Goal: Find specific page/section: Find specific page/section

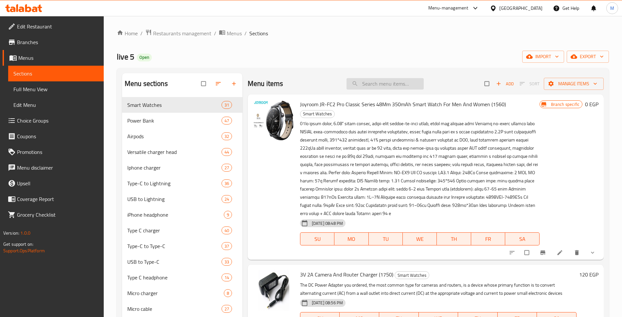
click at [372, 81] on input "search" at bounding box center [385, 83] width 77 height 11
paste input "Borofone Power Bank With A Capacity Of 22.5W, PD20W, 15,000mAh + An Illuminated…"
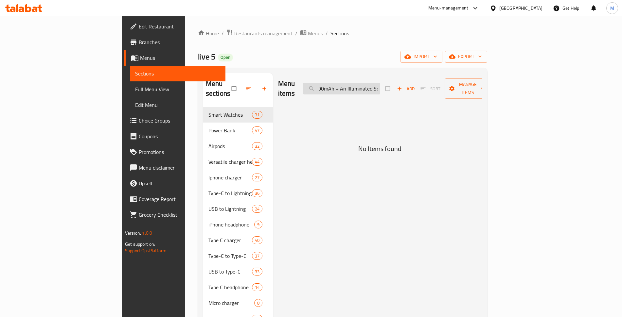
type input "Borofone Power Bank With A Capacity Of 22.5W, PD20W, 15,000mAh + An Illuminated…"
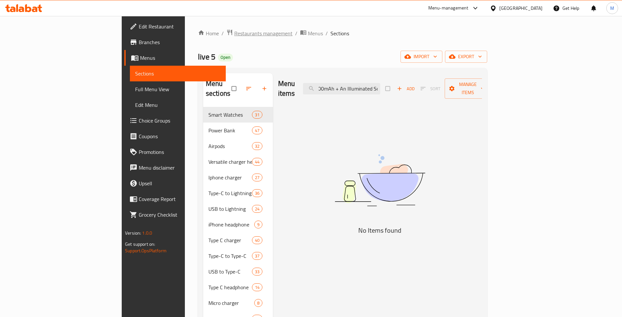
scroll to position [0, 0]
click at [234, 35] on span "Restaurants management" at bounding box center [263, 33] width 58 height 8
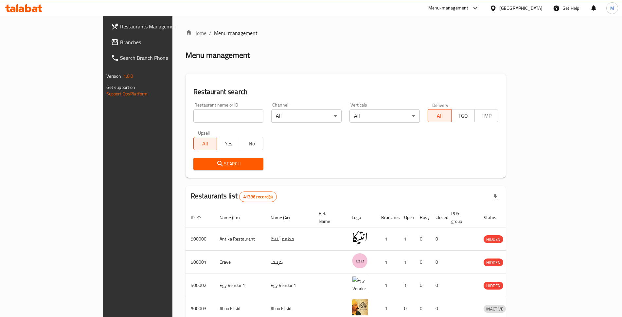
click at [193, 110] on input "search" at bounding box center [228, 116] width 70 height 13
type input "live store"
click at [199, 160] on span "Search" at bounding box center [229, 164] width 60 height 8
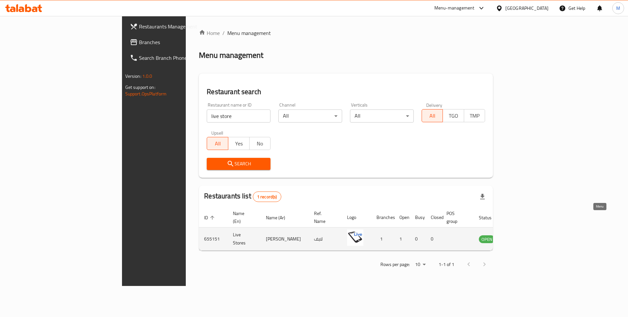
click at [526, 235] on link "enhanced table" at bounding box center [519, 239] width 12 height 8
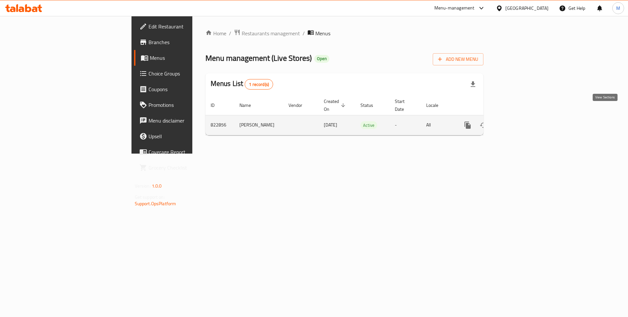
click at [523, 117] on link "enhanced table" at bounding box center [515, 125] width 16 height 16
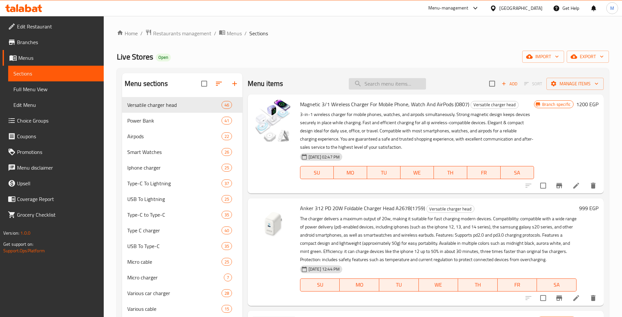
paste input "Borofone Power Bank With A Capacity Of 22.5W, PD20W, 15,000mAh + An Illuminated…"
click at [382, 78] on input "Borofone Power Bank With A Capacity Of 22.5W, PD20W, 15,000mAh + An Illuminated…" at bounding box center [387, 83] width 77 height 11
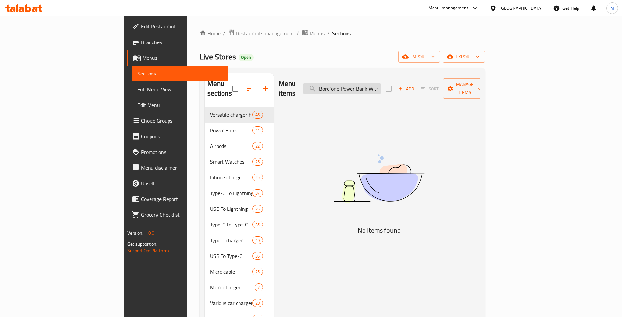
click at [375, 83] on input "Borofone Power Bank With A Capacity Of 22.5W, PD20W, 15,000mAh + An Illuminated…" at bounding box center [341, 88] width 77 height 11
paste input "Power Bank With A Capacity Of 22.5W, PD20W, 15,000mAh + An Illuminated Screen F…"
click at [375, 83] on input "Power Bank With A Capacity Of 22.5W, PD20W, 15,000mAh + An Illuminated Screen F…" at bounding box center [341, 88] width 77 height 11
type input "P"
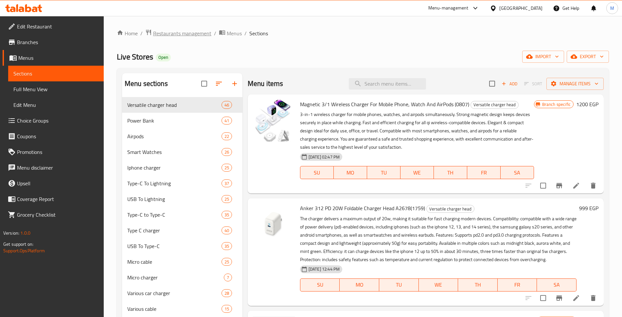
click at [173, 32] on span "Restaurants management" at bounding box center [182, 33] width 58 height 8
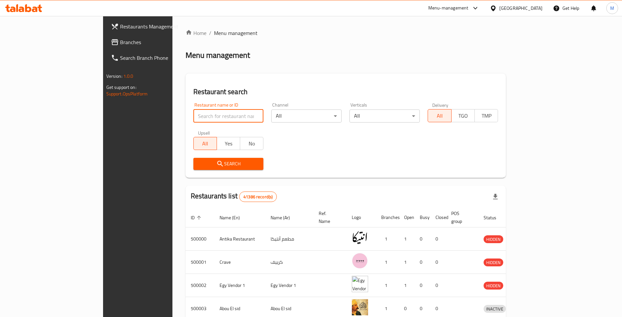
paste input "687389"
click at [193, 110] on input "687389" at bounding box center [228, 116] width 70 height 13
type input "687389"
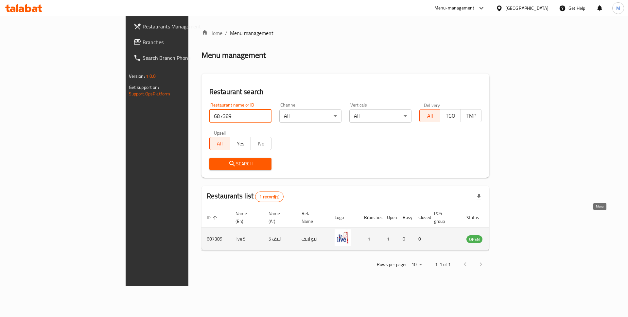
click at [509, 235] on icon "enhanced table" at bounding box center [505, 239] width 8 height 8
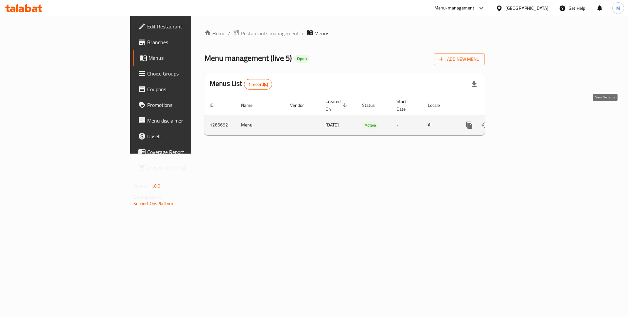
click at [521, 121] on icon "enhanced table" at bounding box center [517, 125] width 8 height 8
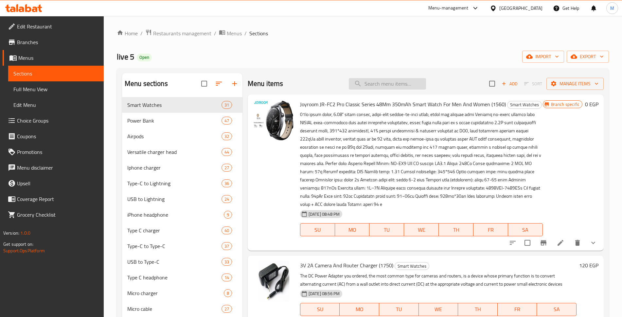
paste input "Borofone"
click at [383, 80] on input "Borofone" at bounding box center [387, 83] width 77 height 11
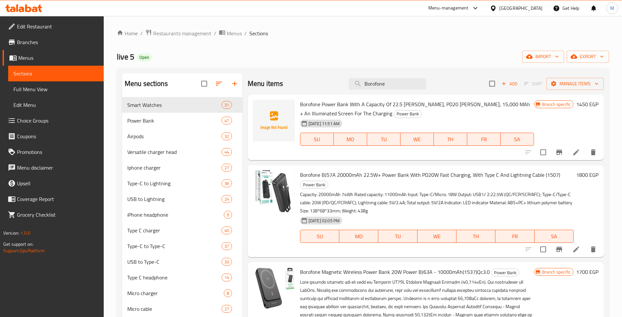
type input "Borofone"
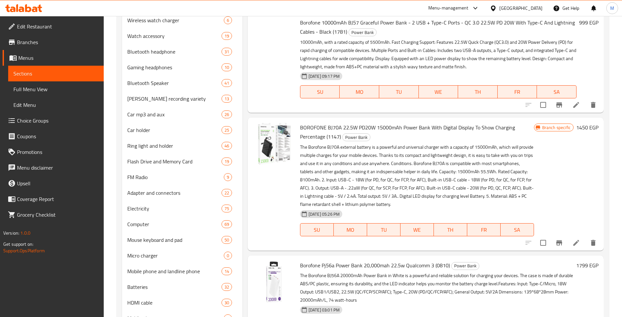
copy h6 "Borofone BJ52 Power Bank, 10000mAh, 22.5W, PD20W, QC3.0, LED Display, (0614)"
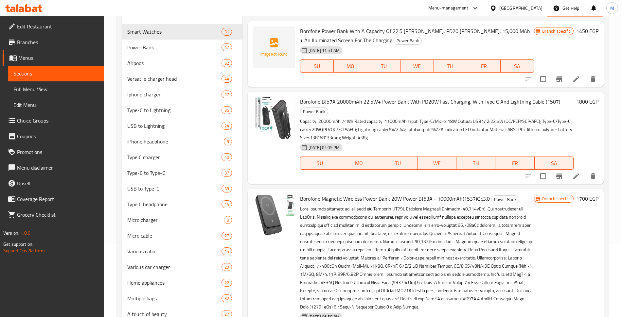
scroll to position [0, 0]
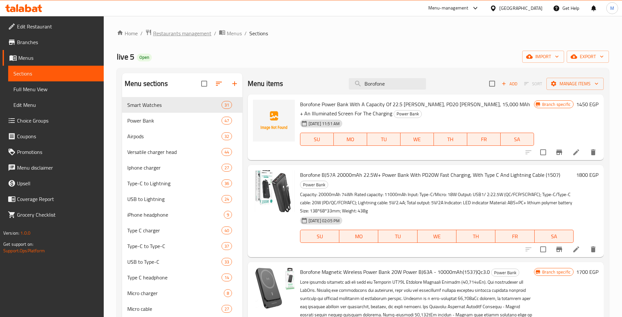
click at [167, 34] on span "Restaurants management" at bounding box center [182, 33] width 58 height 8
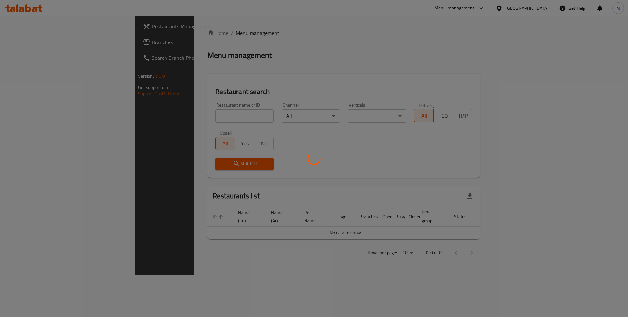
click at [190, 108] on div at bounding box center [314, 158] width 628 height 317
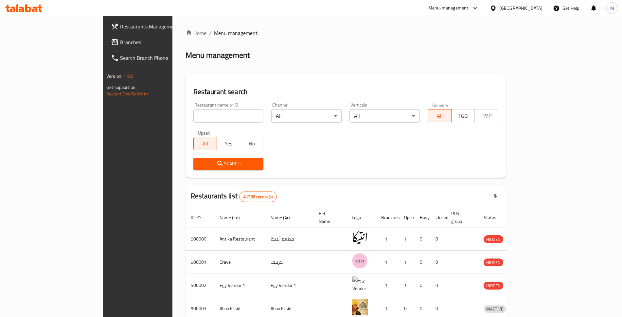
click at [186, 104] on div "Home / Menu management Menu management Restaurant search Restaurant name or ID …" at bounding box center [346, 255] width 321 height 453
click at [193, 110] on input "search" at bounding box center [228, 116] width 70 height 13
type input "alwan"
click button "Search" at bounding box center [228, 164] width 70 height 12
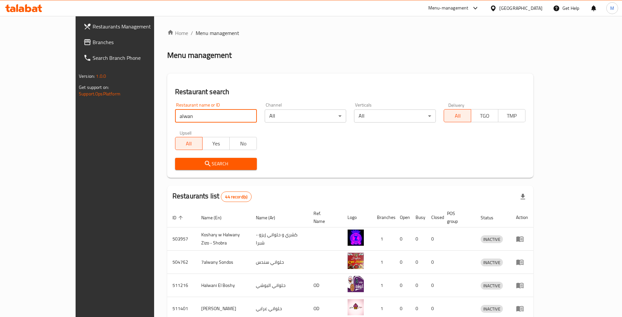
scroll to position [149, 0]
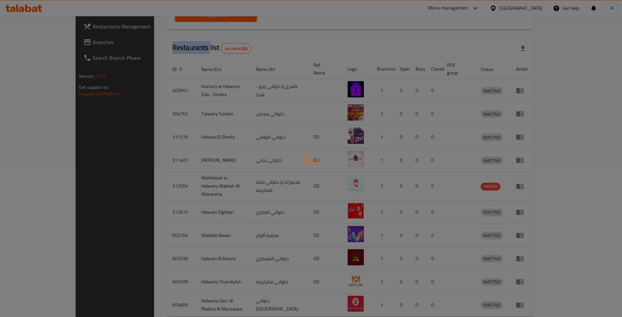
click at [604, 298] on div at bounding box center [311, 158] width 622 height 317
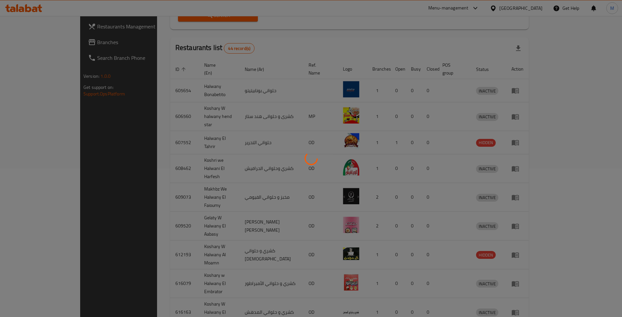
click at [600, 297] on div at bounding box center [311, 158] width 622 height 317
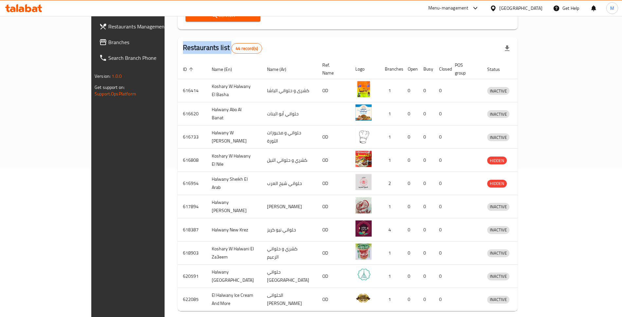
click at [600, 297] on div at bounding box center [311, 158] width 622 height 317
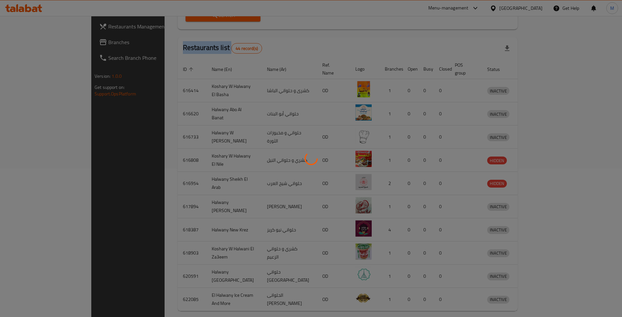
click at [600, 297] on div at bounding box center [311, 158] width 622 height 317
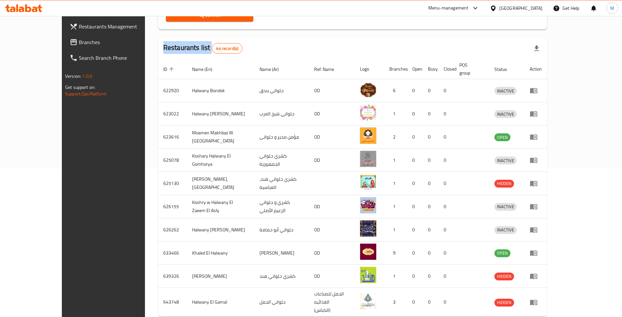
click at [600, 297] on div at bounding box center [311, 158] width 622 height 317
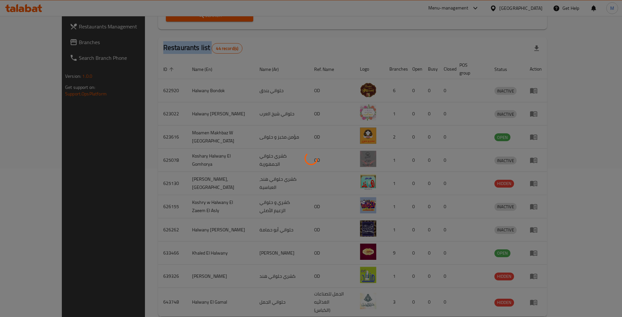
scroll to position [0, 0]
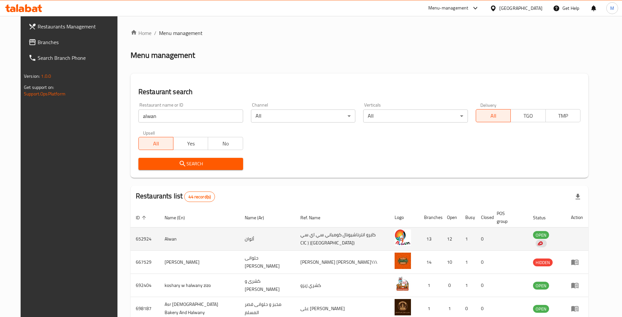
click at [588, 228] on td "enhanced table" at bounding box center [577, 239] width 23 height 23
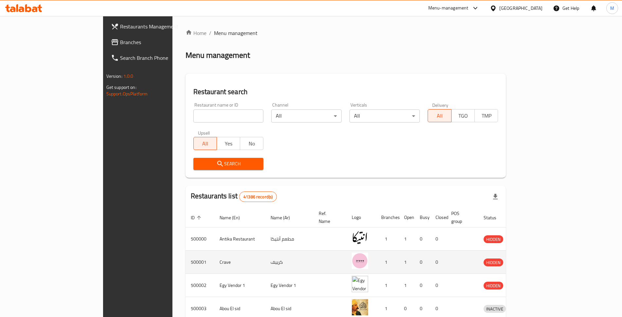
scroll to position [149, 0]
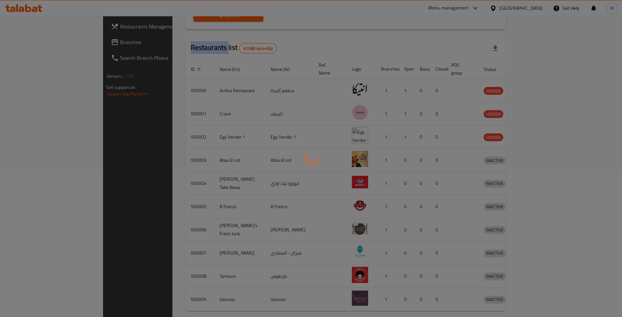
click at [604, 295] on div at bounding box center [311, 158] width 622 height 317
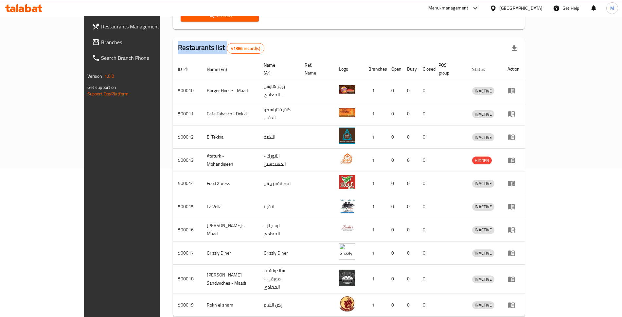
click at [525, 295] on div "Home / Menu management Menu management Restaurant search Restaurant name or ID …" at bounding box center [349, 110] width 352 height 459
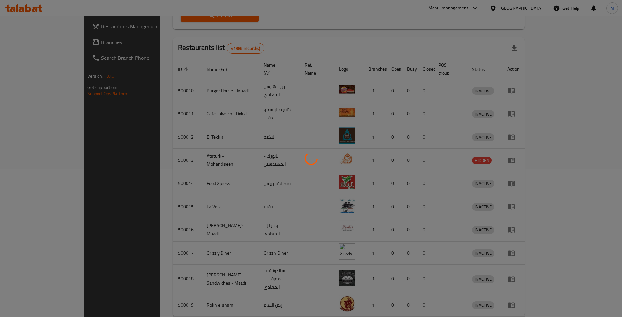
click at [604, 295] on div at bounding box center [311, 158] width 622 height 317
click at [597, 292] on div at bounding box center [311, 158] width 622 height 317
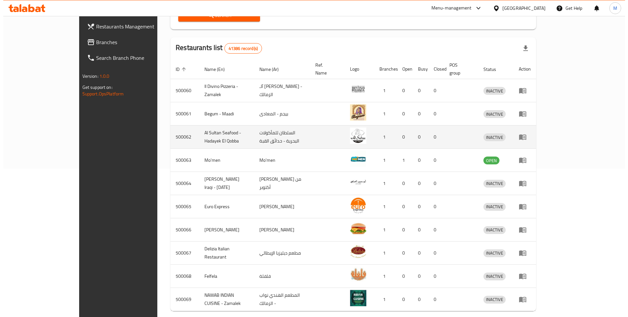
scroll to position [0, 0]
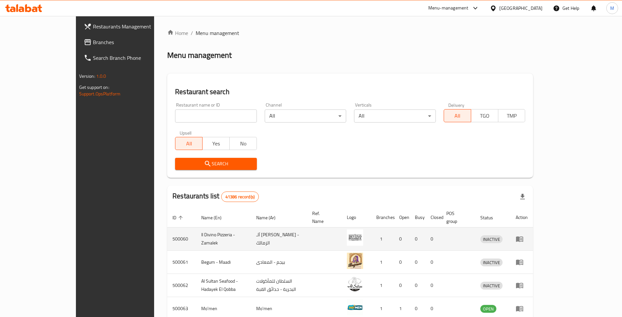
click at [203, 228] on td "Il Divino Pizzeria - Zamalek" at bounding box center [223, 239] width 55 height 23
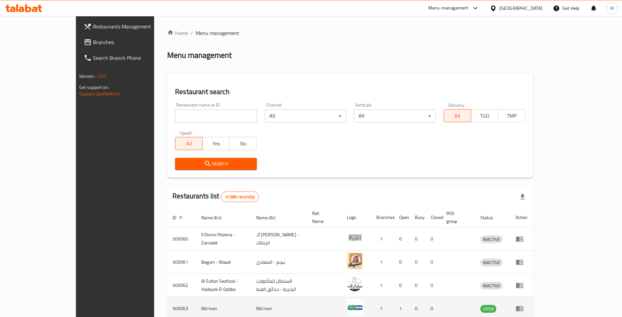
click at [523, 307] on icon "enhanced table" at bounding box center [519, 310] width 7 height 6
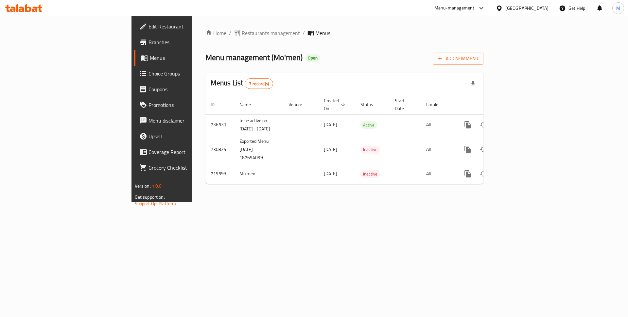
click at [134, 28] on link "Edit Restaurant" at bounding box center [185, 27] width 102 height 16
